Goal: Information Seeking & Learning: Learn about a topic

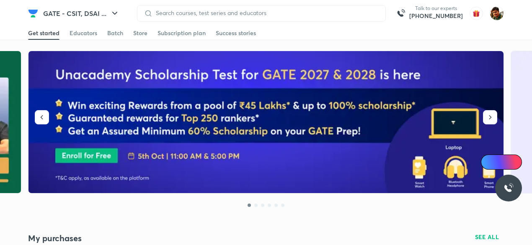
drag, startPoint x: 0, startPoint y: 0, endPoint x: 97, endPoint y: 117, distance: 151.9
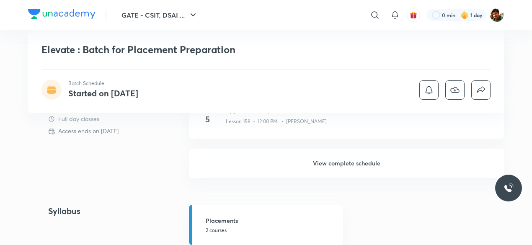
scroll to position [335, 0]
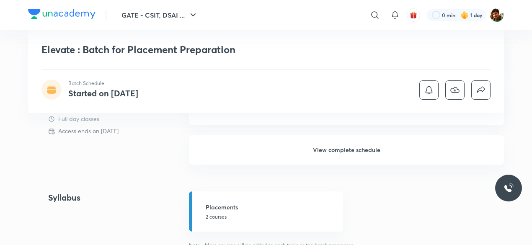
click at [326, 153] on h6 "View complete schedule" at bounding box center [346, 149] width 315 height 29
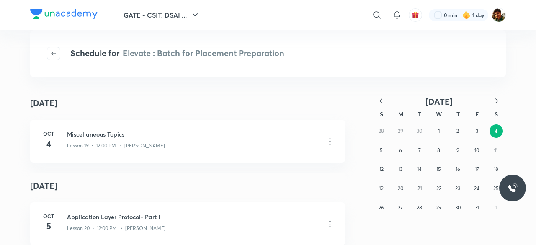
click at [381, 98] on icon "button" at bounding box center [381, 101] width 8 height 8
click at [381, 100] on icon "button" at bounding box center [381, 101] width 8 height 8
click at [455, 136] on button "3" at bounding box center [457, 130] width 13 height 13
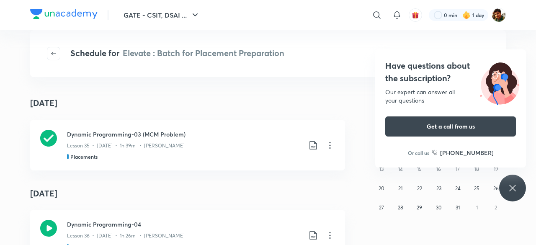
click at [513, 189] on icon at bounding box center [512, 188] width 6 height 6
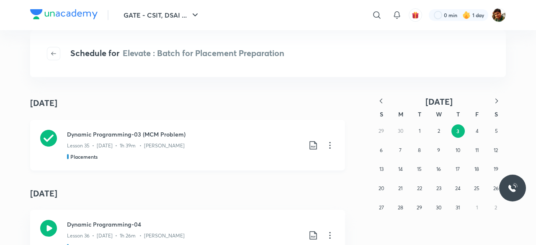
click at [44, 141] on icon at bounding box center [48, 138] width 17 height 17
